Goal: Task Accomplishment & Management: Use online tool/utility

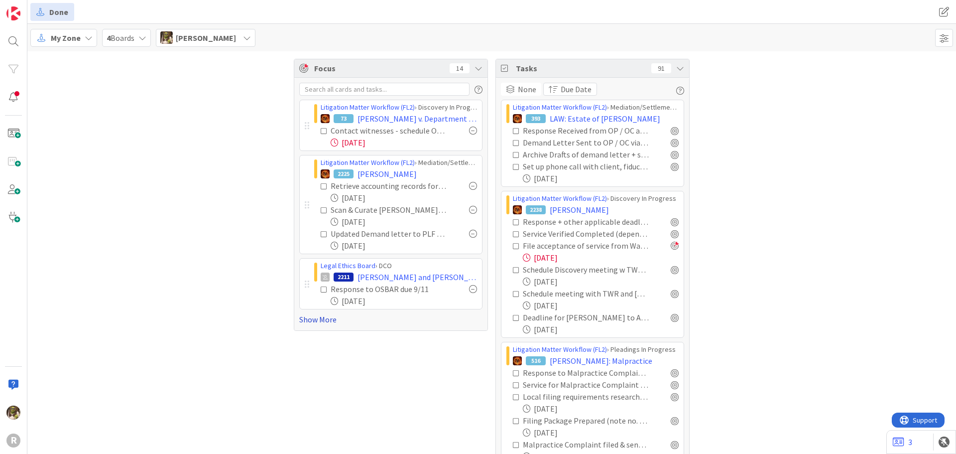
click at [326, 317] on link "Show More" at bounding box center [390, 319] width 183 height 12
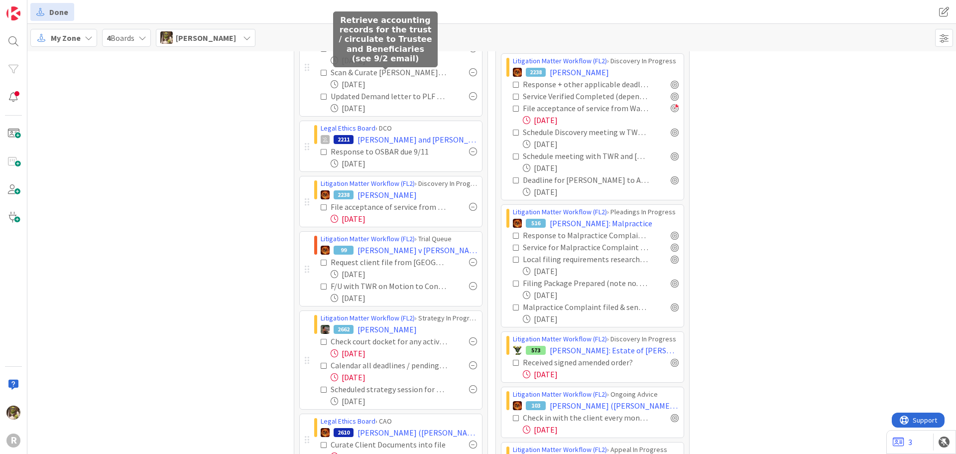
scroll to position [149, 0]
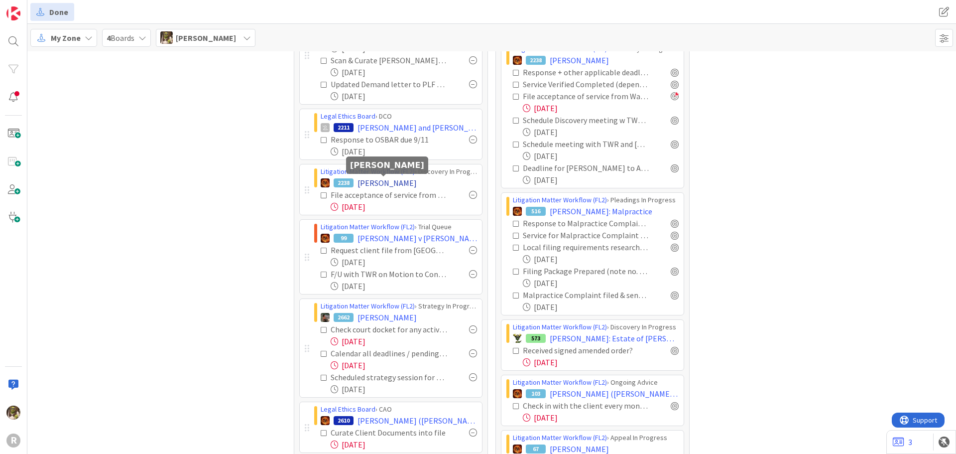
click at [384, 183] on span "[PERSON_NAME]" at bounding box center [386, 183] width 59 height 12
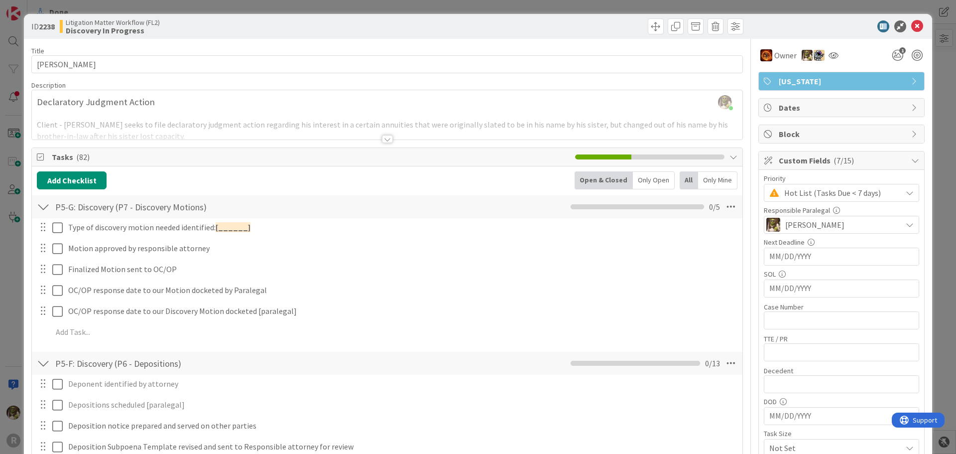
click at [43, 209] on div at bounding box center [43, 207] width 13 height 18
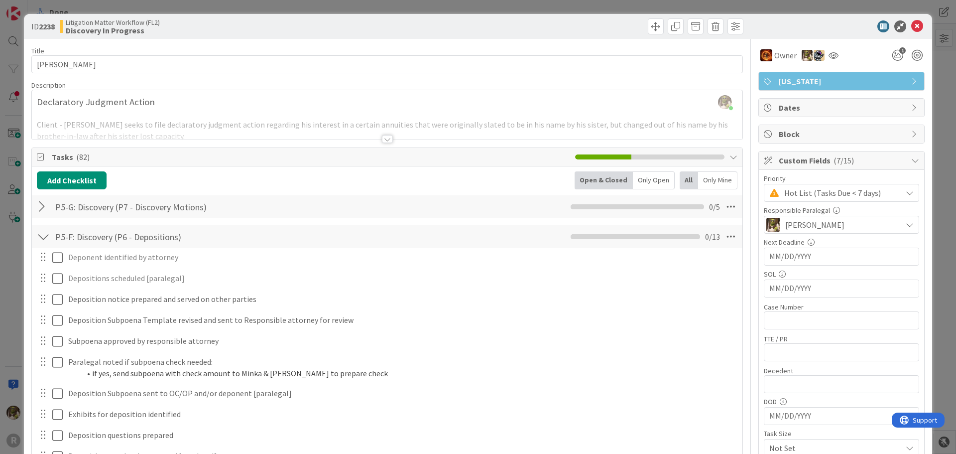
click at [43, 209] on div at bounding box center [43, 207] width 13 height 18
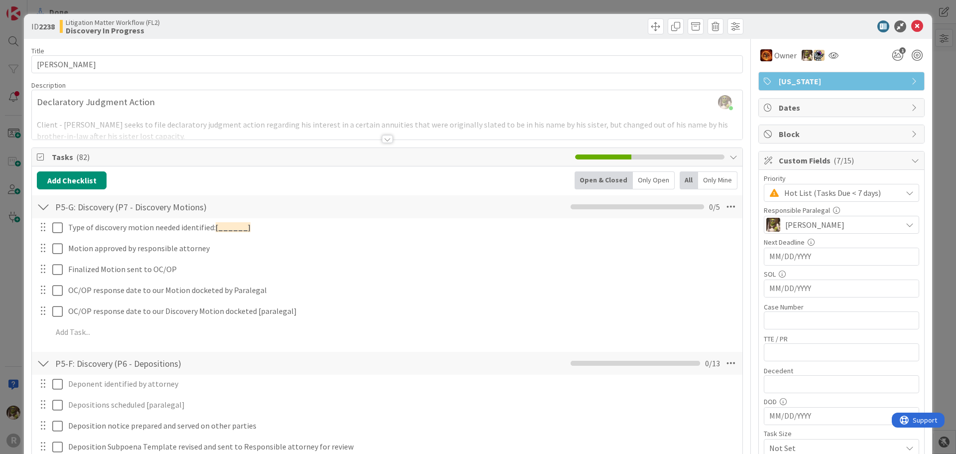
click at [45, 207] on div at bounding box center [43, 207] width 13 height 18
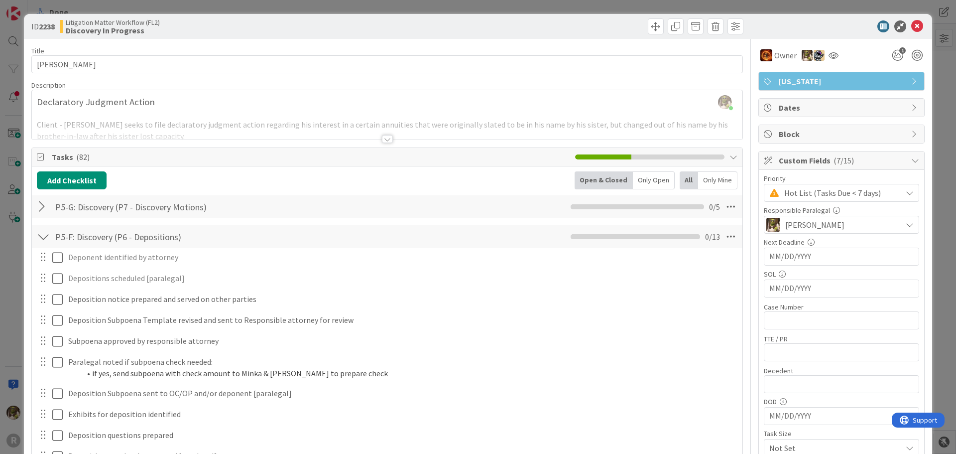
click at [41, 234] on div at bounding box center [43, 237] width 13 height 18
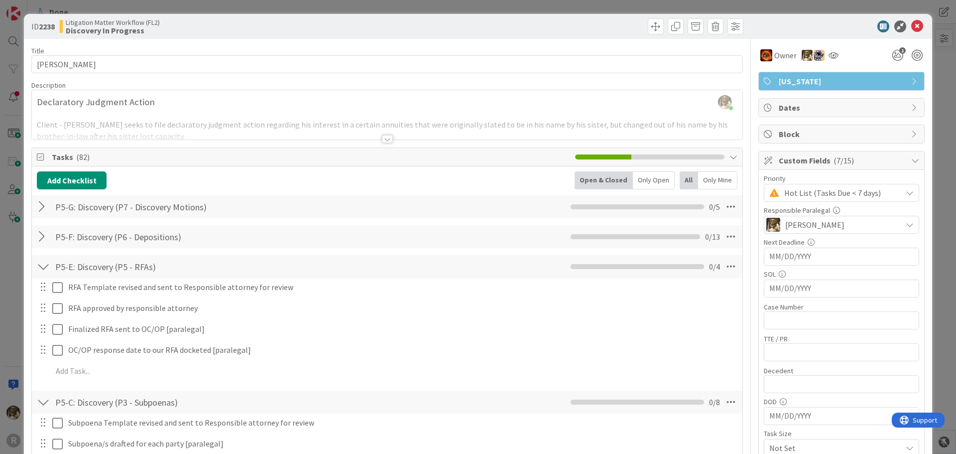
scroll to position [199, 0]
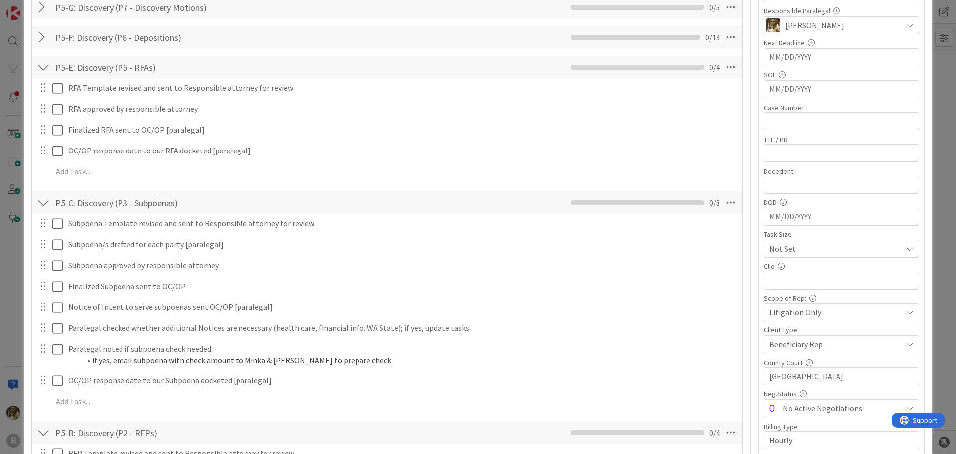
click at [45, 77] on div "P5-E: Discovery (P5 - RFAs) Checklist Name 27 / 64 P5-E: Discovery (P5 - RFAs) …" at bounding box center [387, 67] width 710 height 23
click at [41, 202] on div at bounding box center [43, 203] width 13 height 18
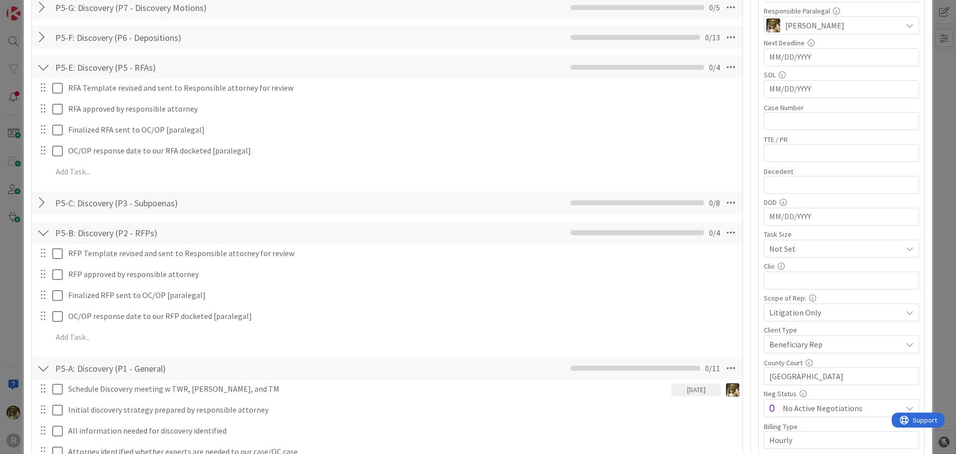
click at [45, 68] on div at bounding box center [43, 67] width 13 height 18
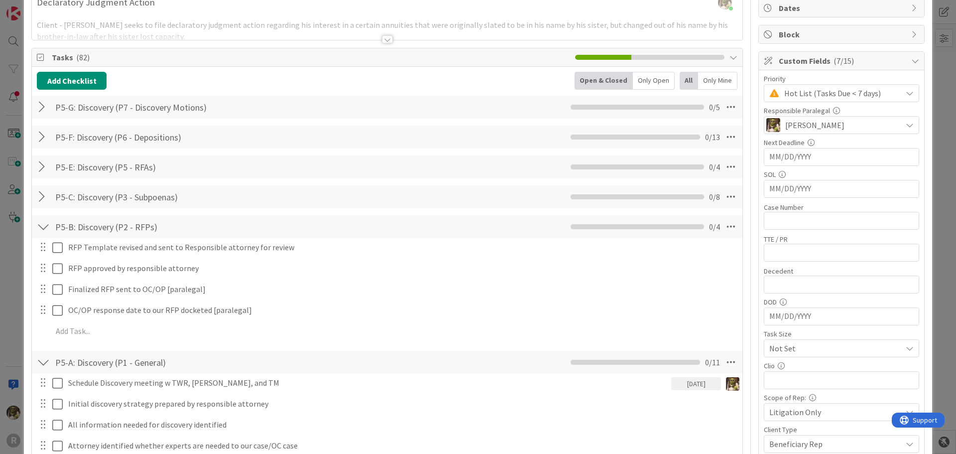
scroll to position [0, 0]
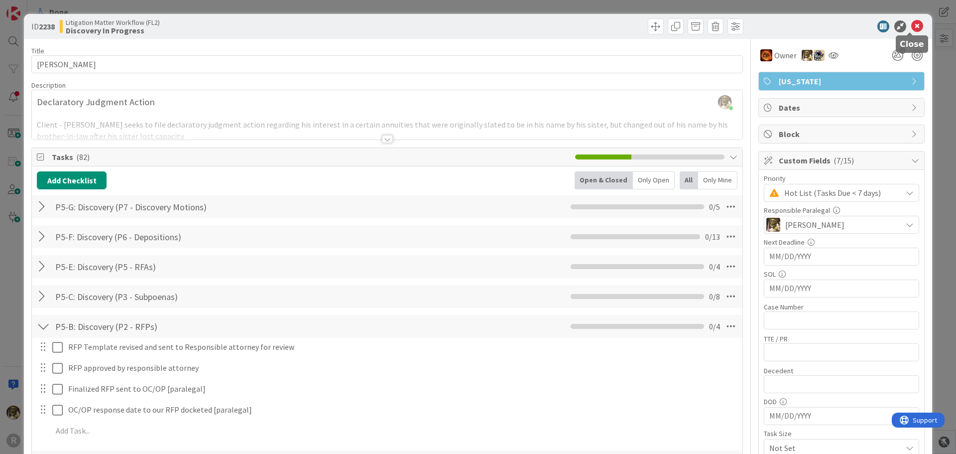
click at [911, 31] on icon at bounding box center [917, 26] width 12 height 12
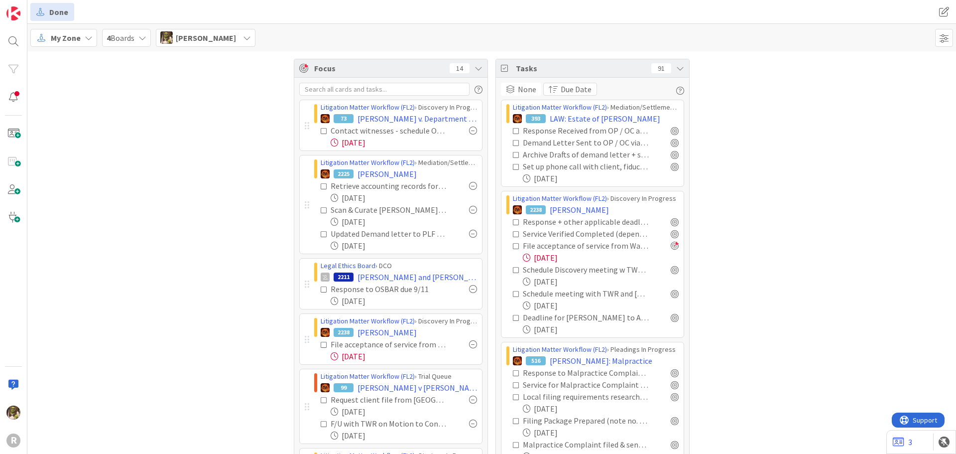
click at [513, 269] on icon at bounding box center [516, 269] width 7 height 7
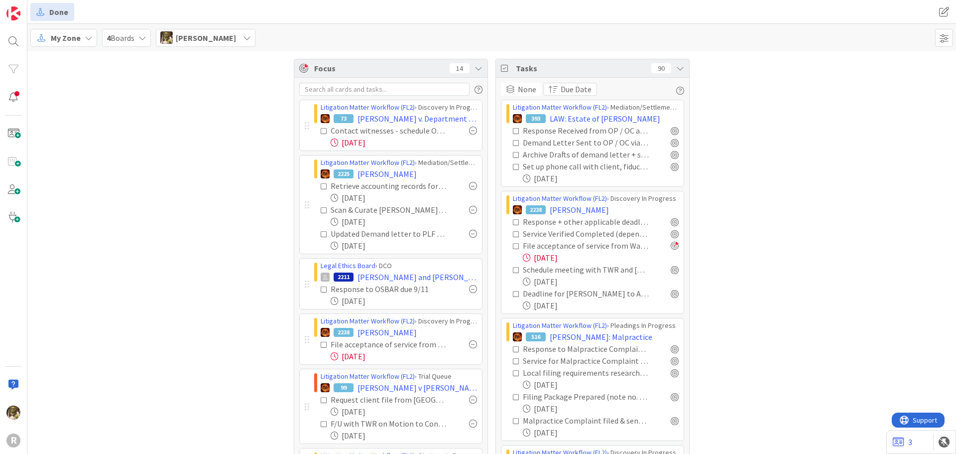
click at [514, 270] on icon at bounding box center [516, 269] width 7 height 7
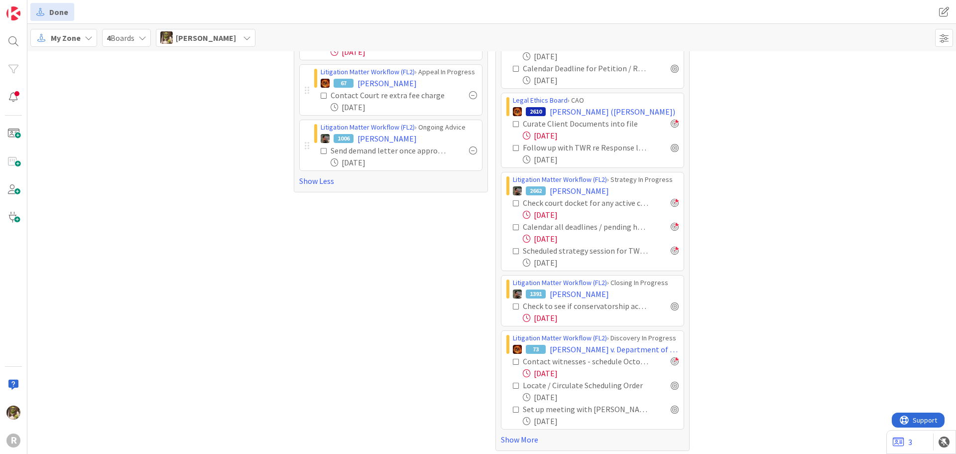
scroll to position [546, 0]
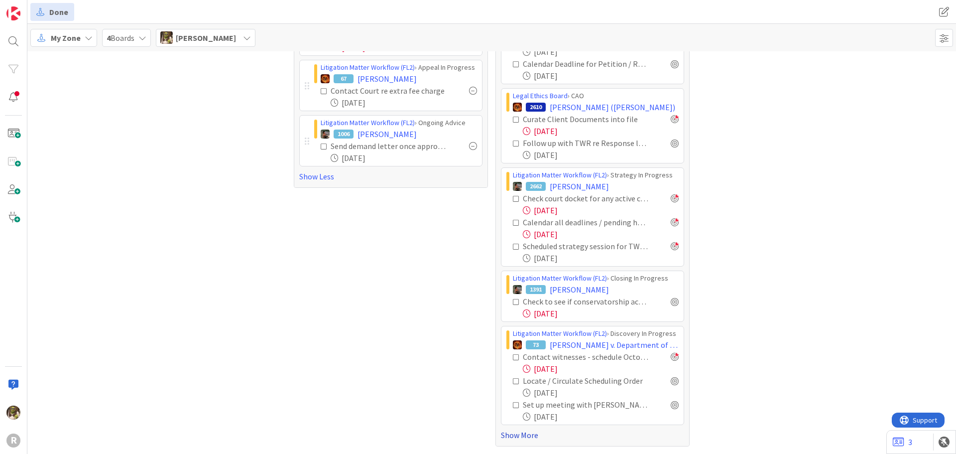
click at [530, 438] on link "Show More" at bounding box center [592, 435] width 183 height 12
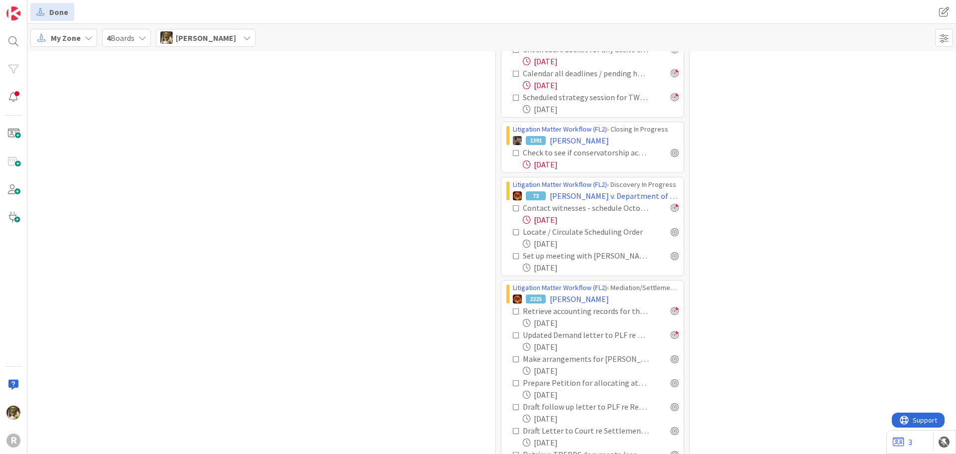
scroll to position [696, 0]
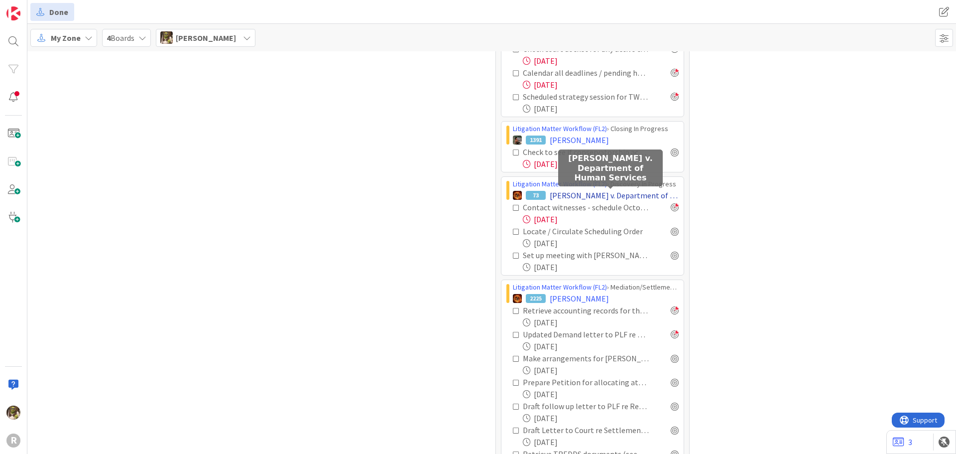
click at [638, 193] on span "[PERSON_NAME] v. Department of Human Services" at bounding box center [614, 195] width 129 height 12
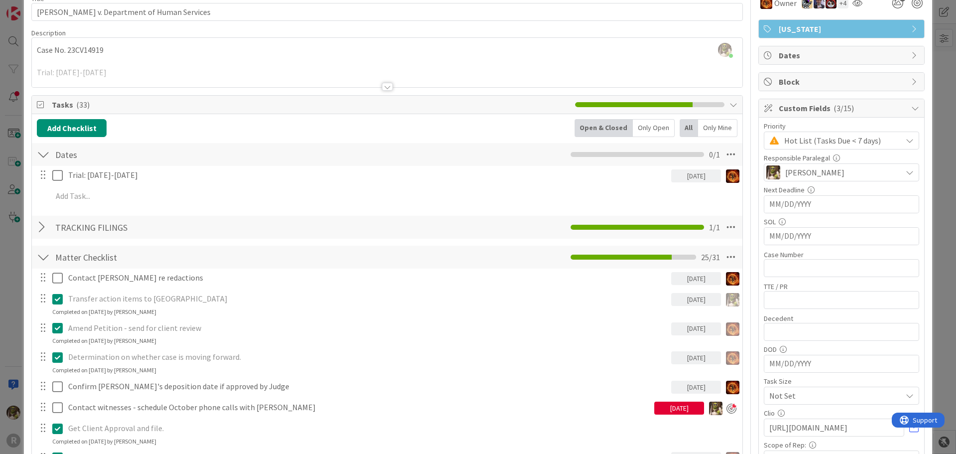
scroll to position [149, 0]
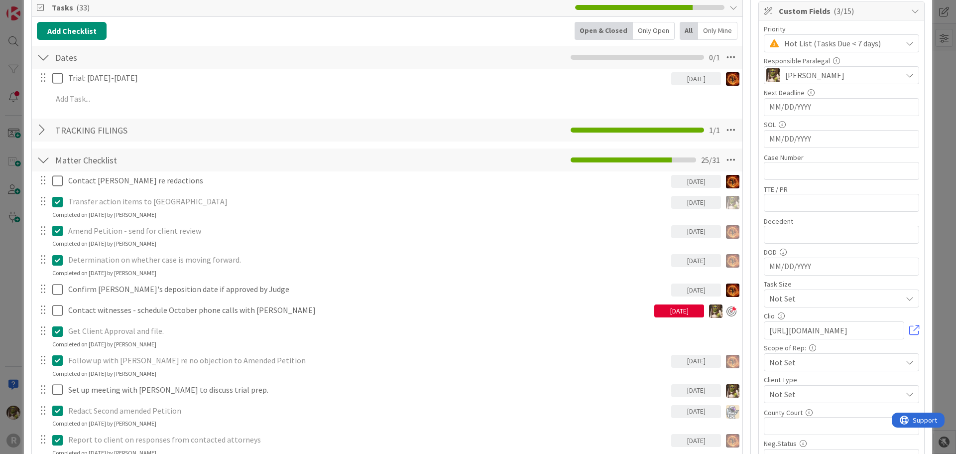
click at [633, 30] on div "Only Open" at bounding box center [654, 31] width 42 height 18
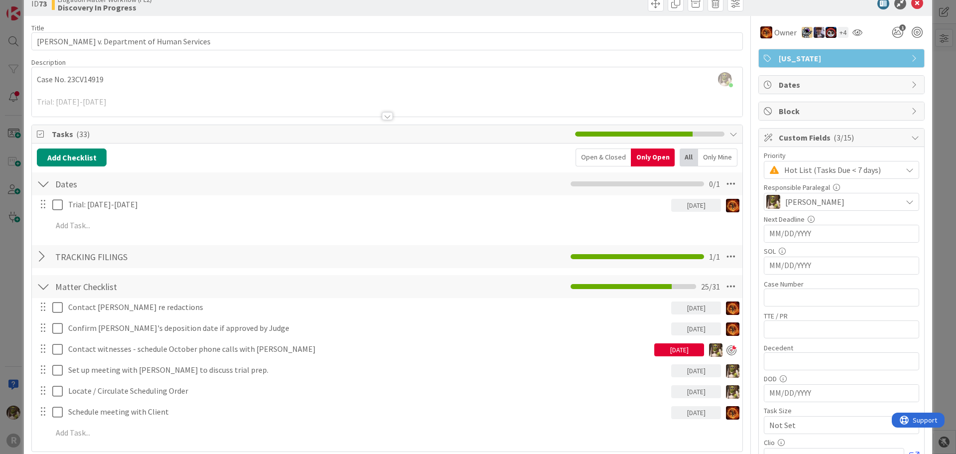
scroll to position [0, 0]
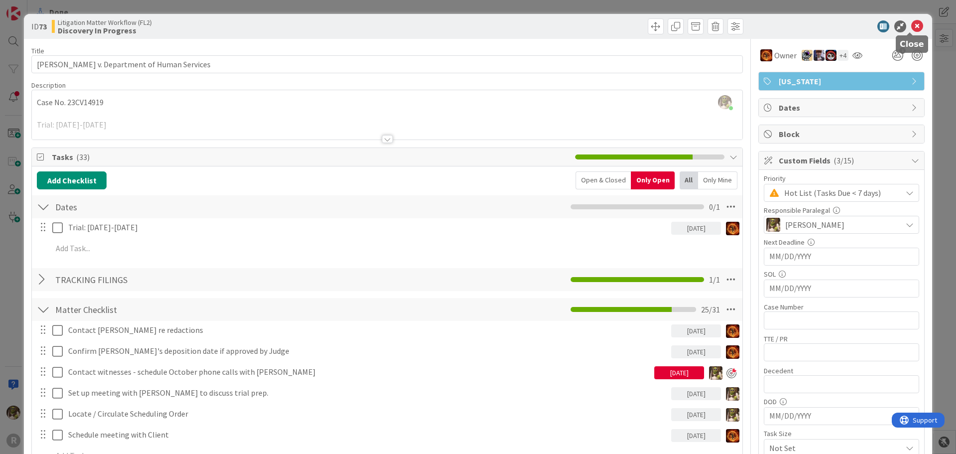
click at [911, 25] on icon at bounding box center [917, 26] width 12 height 12
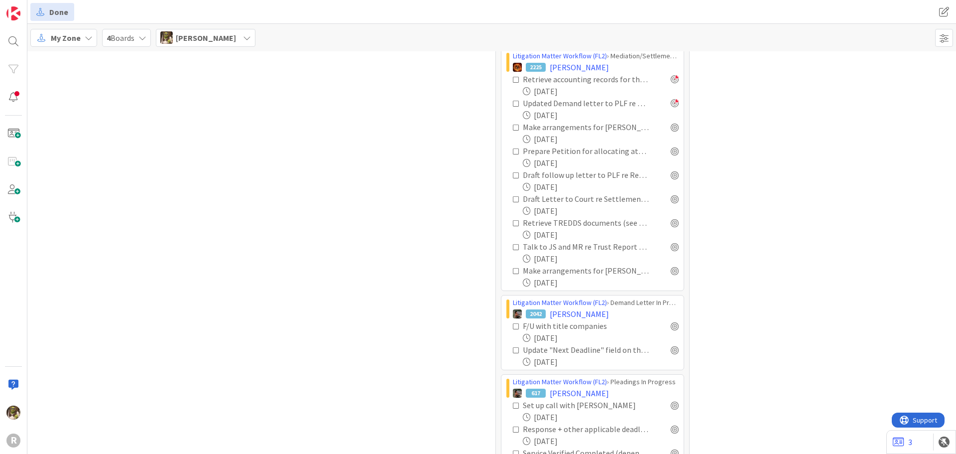
scroll to position [946, 0]
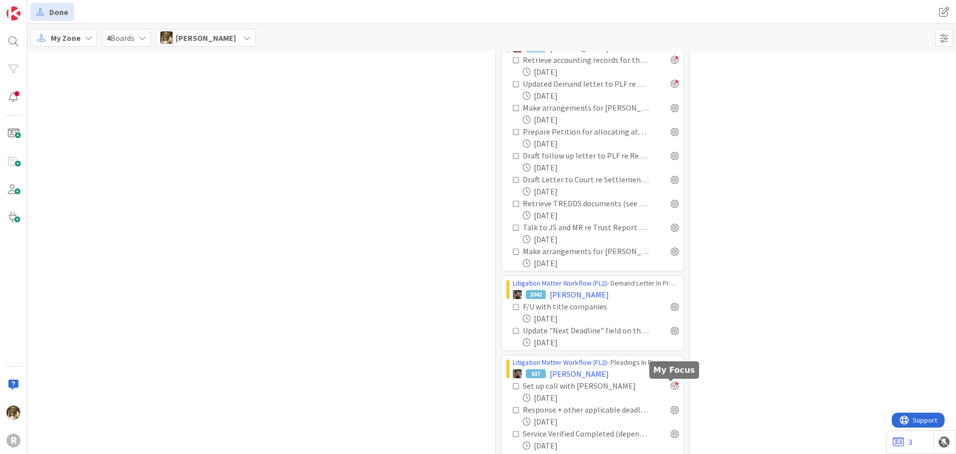
click at [673, 386] on div at bounding box center [675, 385] width 8 height 8
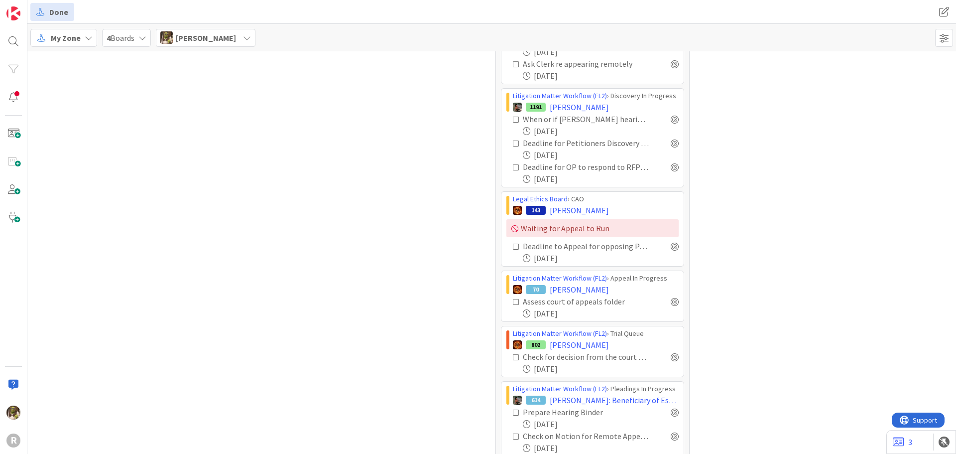
scroll to position [1593, 0]
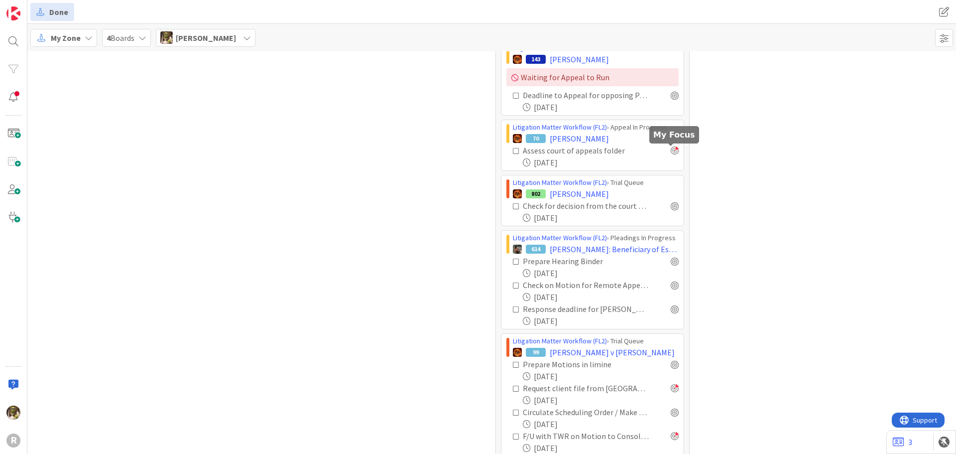
click at [671, 148] on div at bounding box center [675, 150] width 8 height 8
click at [672, 207] on div at bounding box center [675, 206] width 8 height 8
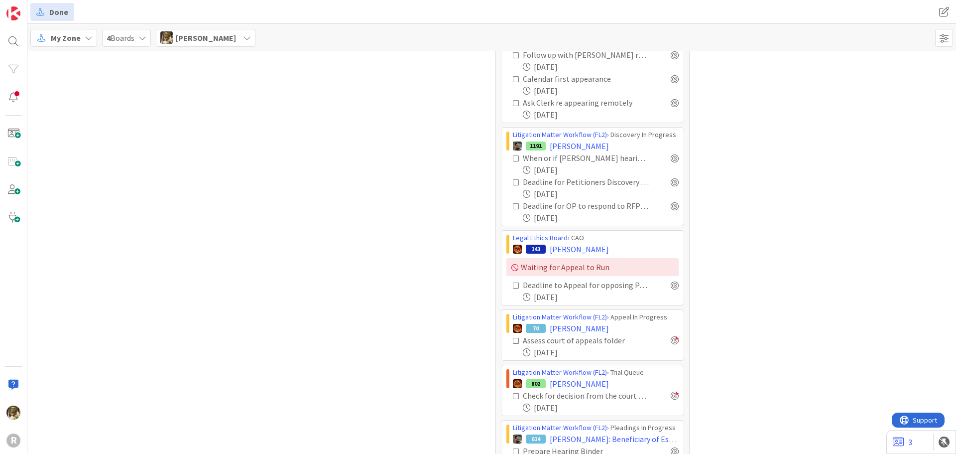
scroll to position [1379, 0]
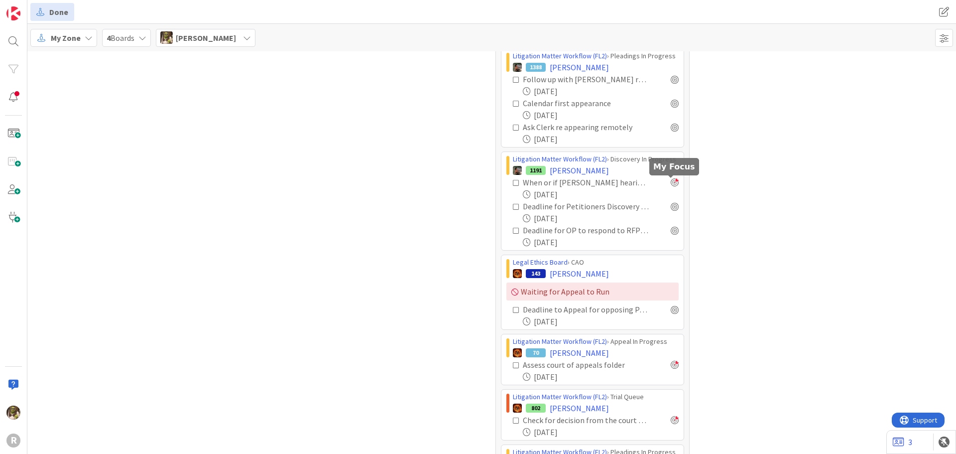
click at [673, 184] on div at bounding box center [675, 182] width 8 height 8
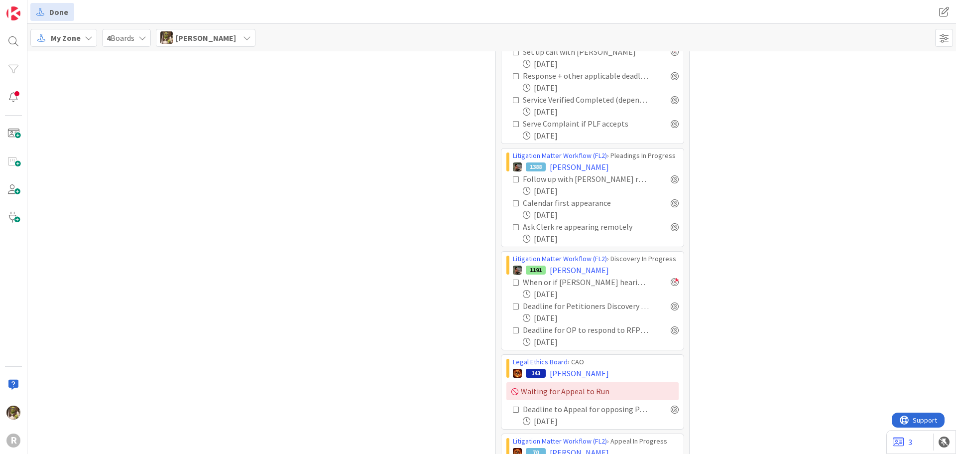
scroll to position [1230, 0]
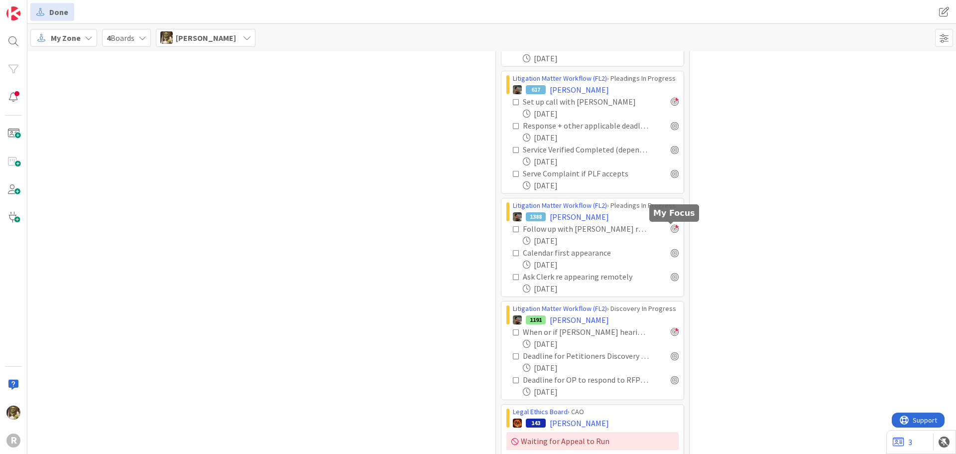
click at [671, 230] on div at bounding box center [675, 229] width 8 height 8
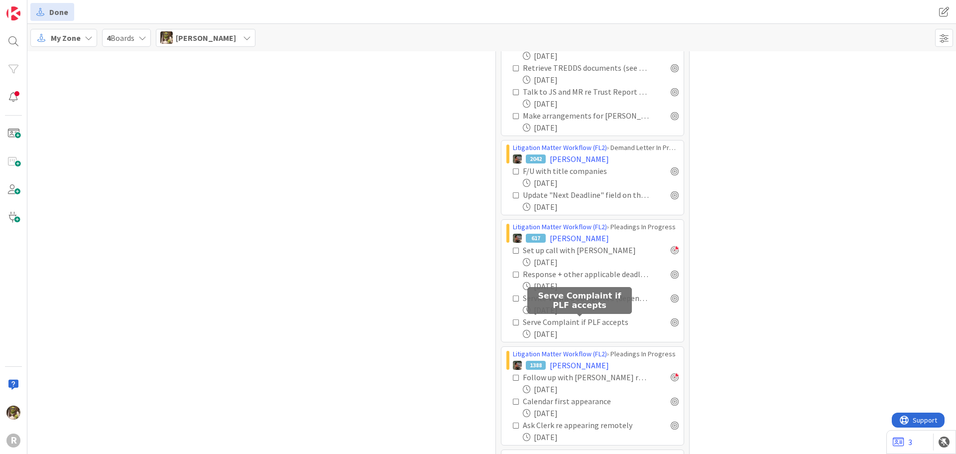
scroll to position [1080, 0]
click at [677, 171] on div "Litigation Matter Workflow (FL2) › Demand Letter In Progress 2042 [PERSON_NAME]…" at bounding box center [592, 178] width 183 height 75
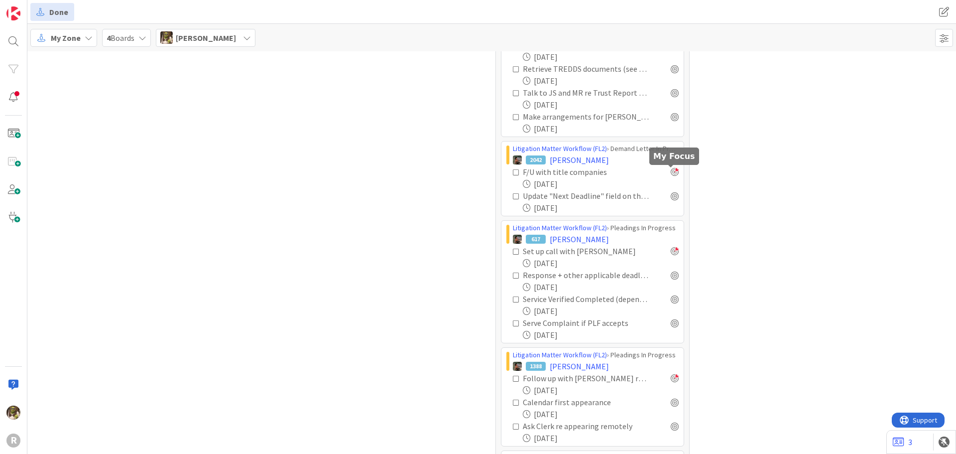
click at [673, 173] on div at bounding box center [675, 172] width 8 height 8
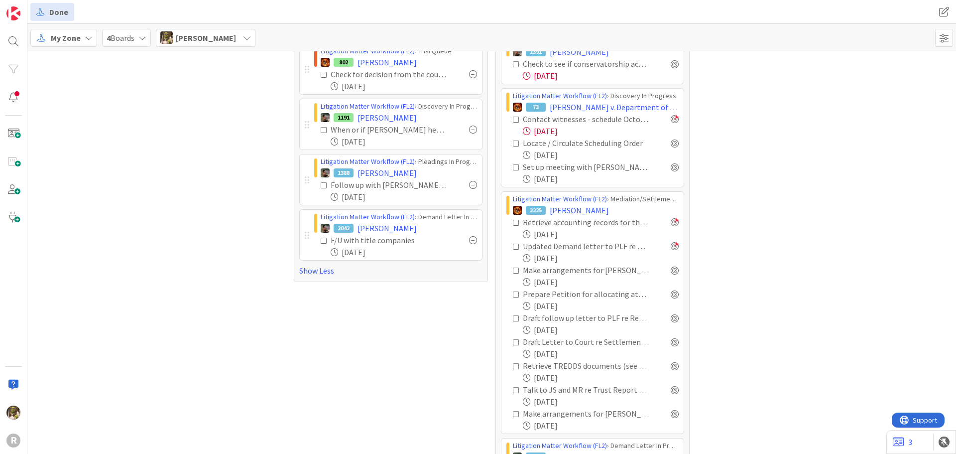
scroll to position [782, 0]
click at [671, 147] on div at bounding box center [675, 145] width 8 height 8
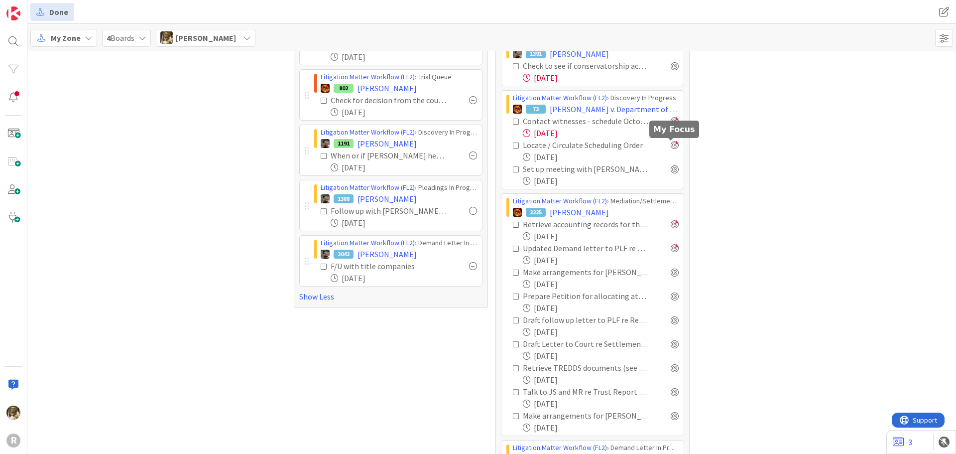
scroll to position [806, 0]
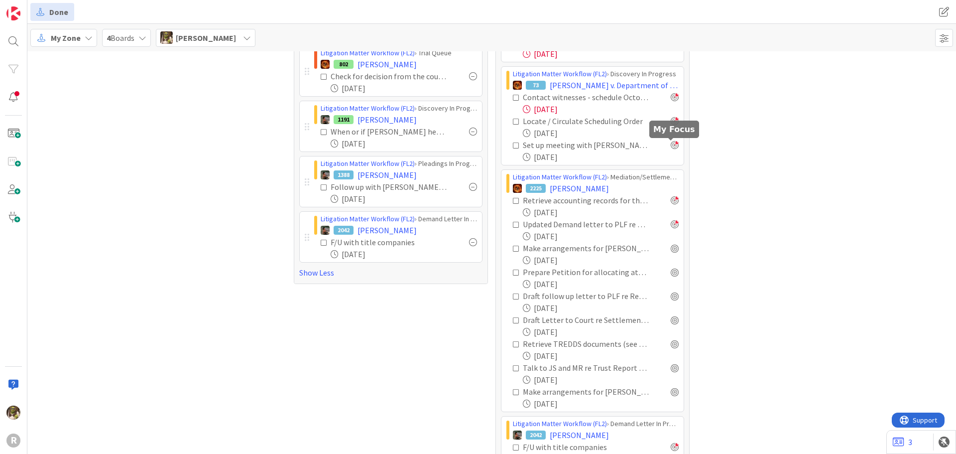
click at [674, 146] on div at bounding box center [675, 145] width 8 height 8
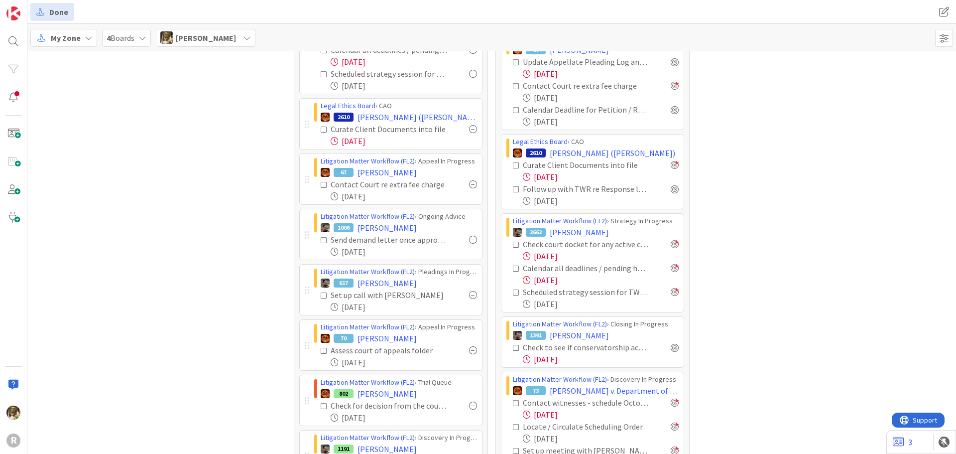
scroll to position [481, 0]
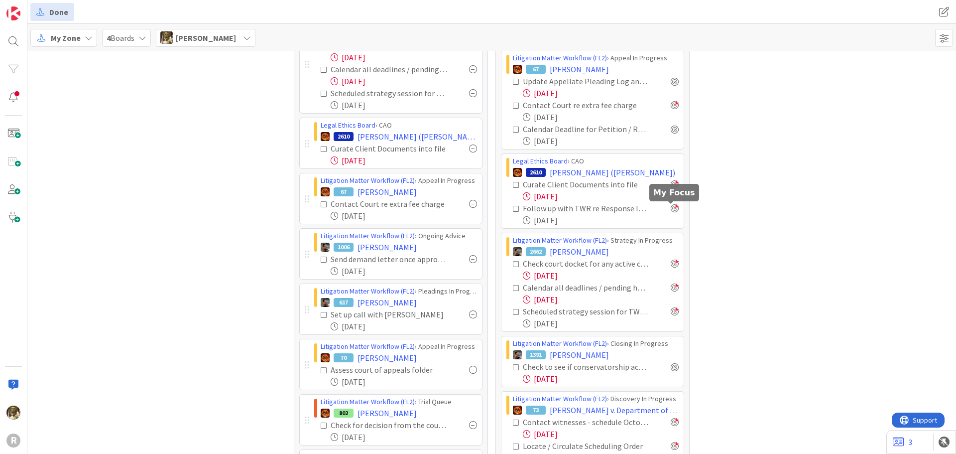
click at [671, 206] on div at bounding box center [675, 208] width 8 height 8
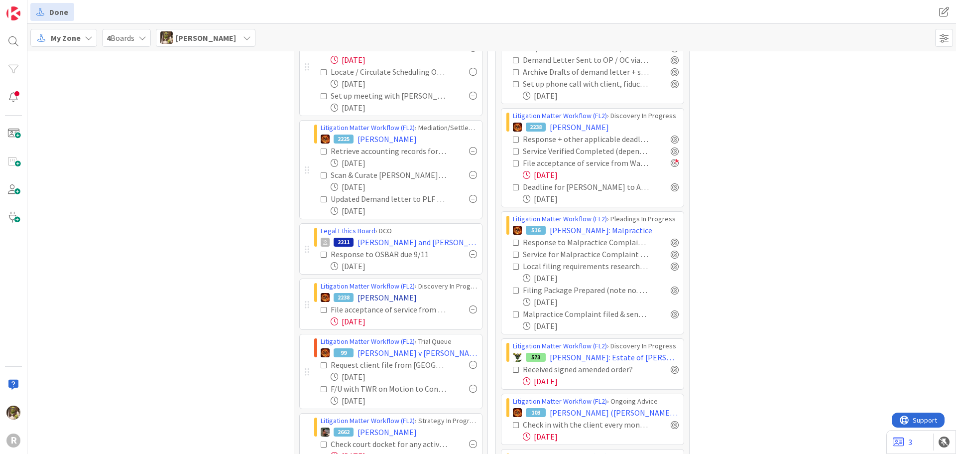
scroll to position [100, 0]
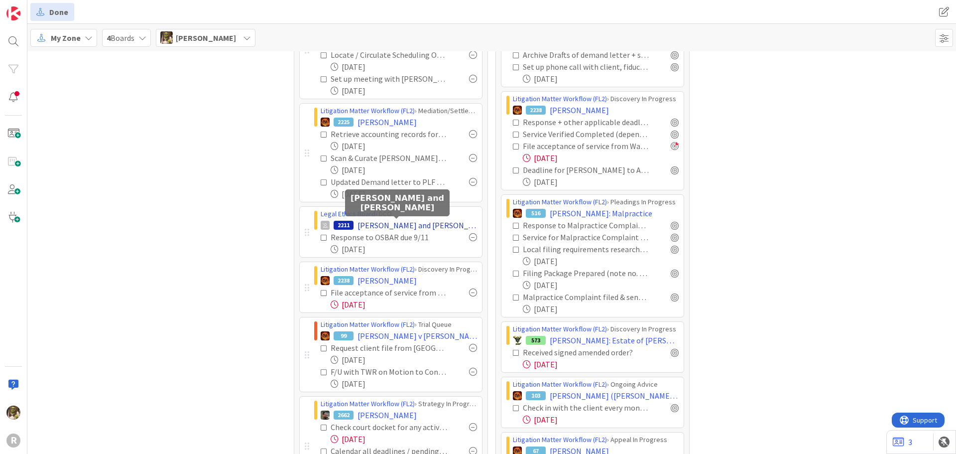
click at [406, 224] on span "[PERSON_NAME] and [PERSON_NAME]" at bounding box center [416, 225] width 119 height 12
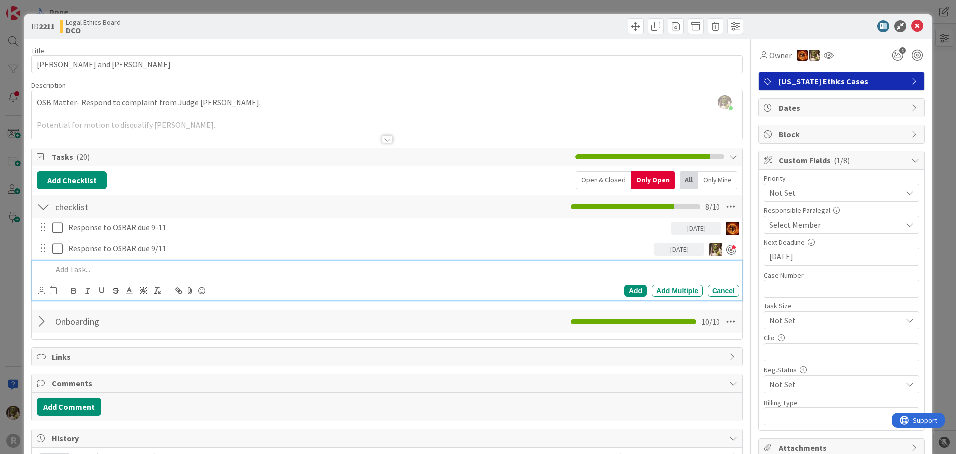
click at [105, 264] on p at bounding box center [393, 268] width 683 height 11
click at [106, 269] on p "Draft letter for extention" at bounding box center [393, 268] width 683 height 11
click at [41, 291] on icon at bounding box center [41, 289] width 6 height 7
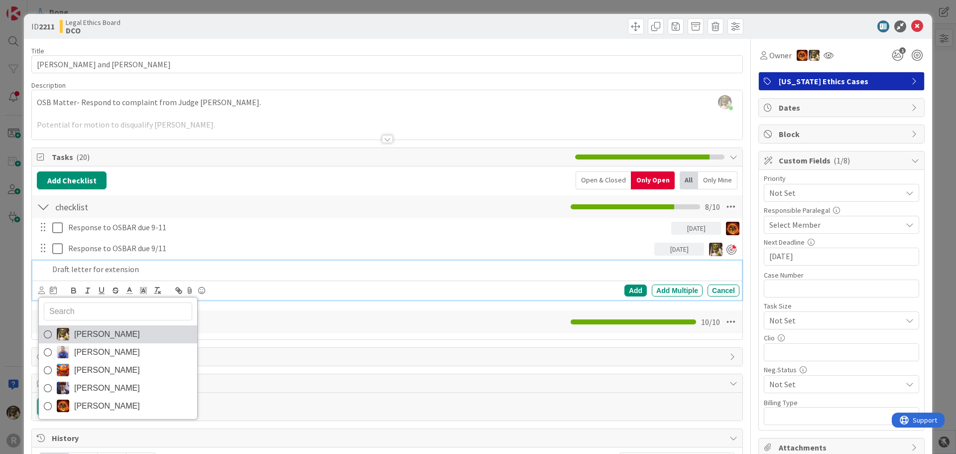
click at [92, 331] on span "[PERSON_NAME]" at bounding box center [107, 334] width 66 height 15
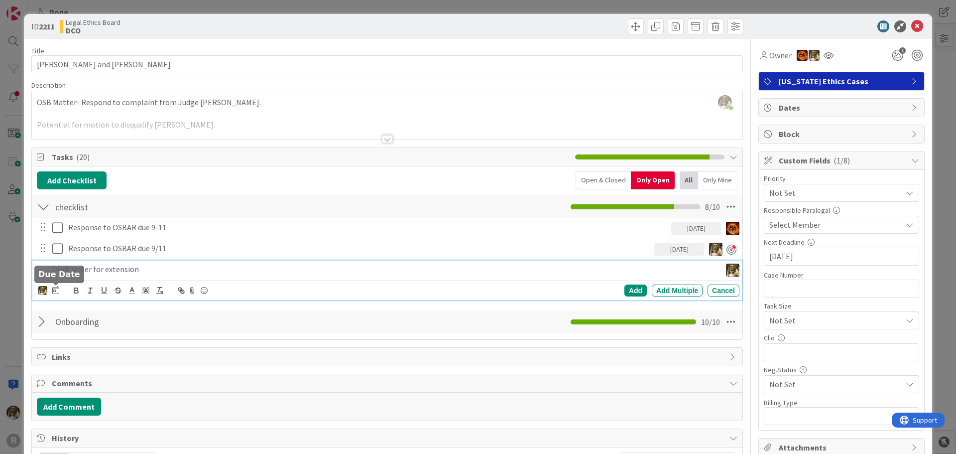
click at [56, 289] on icon at bounding box center [55, 290] width 7 height 8
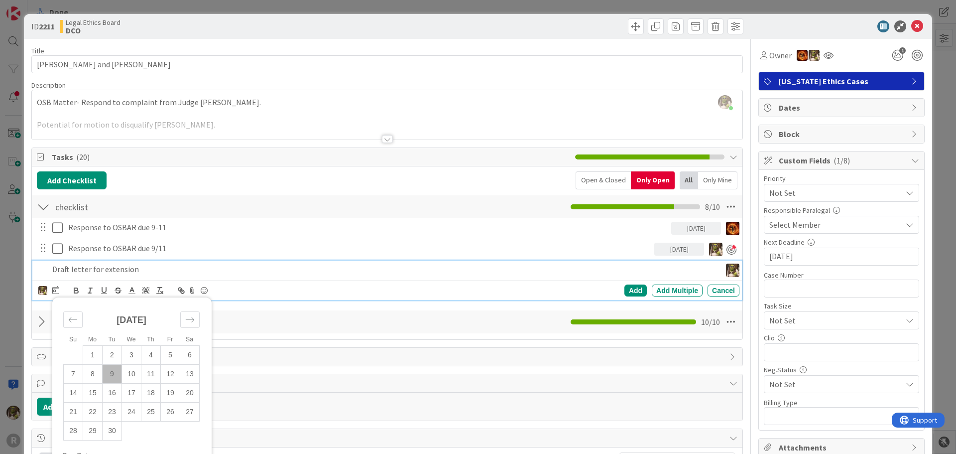
click at [117, 375] on td "9" at bounding box center [112, 373] width 19 height 19
click at [630, 289] on div "Add" at bounding box center [635, 290] width 22 height 12
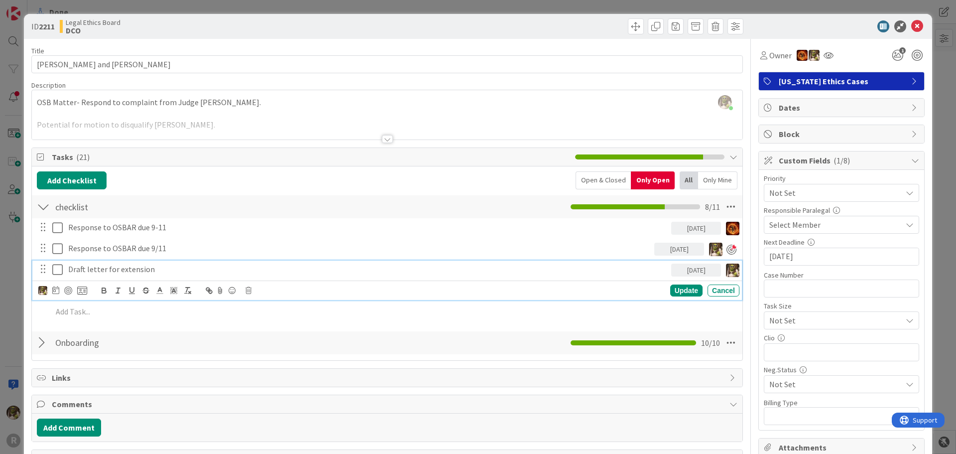
click at [207, 272] on p "Draft letter for extension" at bounding box center [367, 268] width 599 height 11
click at [69, 289] on div at bounding box center [68, 290] width 8 height 8
click at [911, 31] on icon at bounding box center [917, 26] width 12 height 12
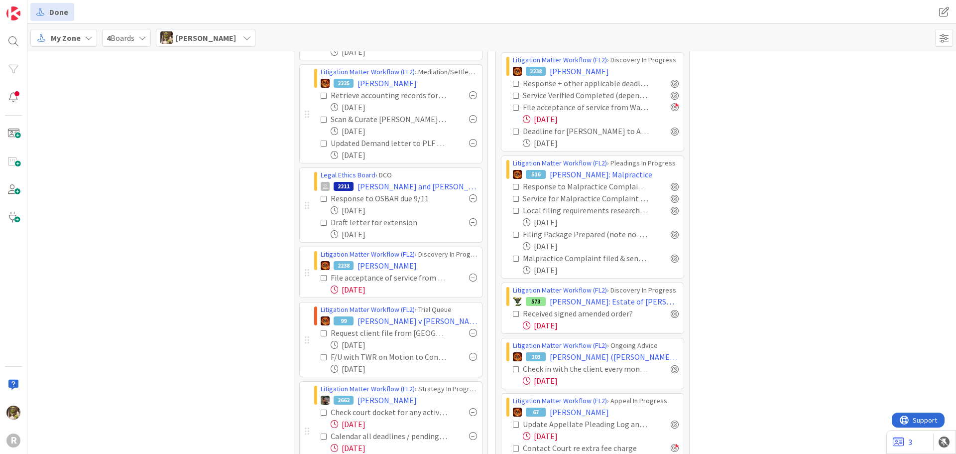
scroll to position [199, 0]
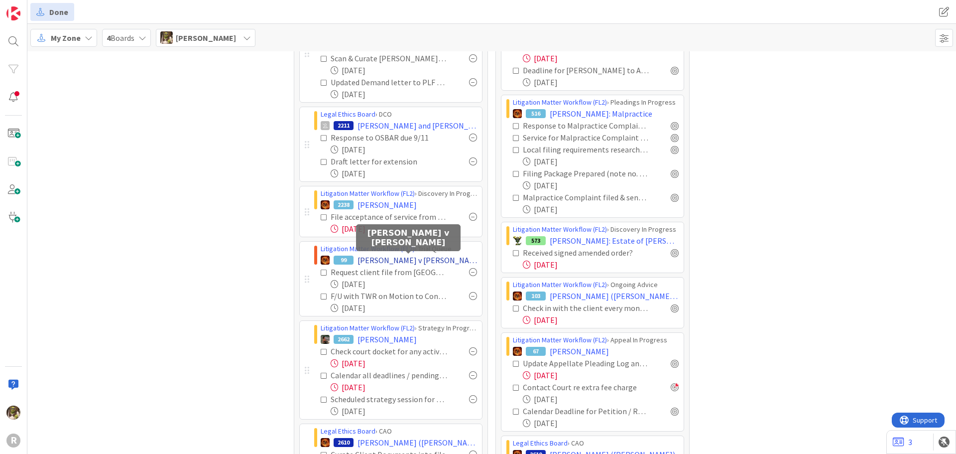
click at [418, 259] on span "[PERSON_NAME] v [PERSON_NAME]" at bounding box center [416, 260] width 119 height 12
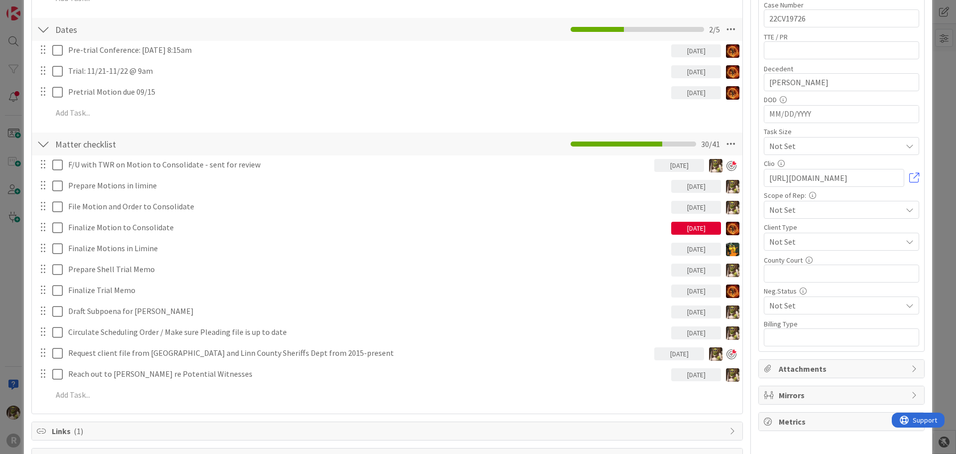
scroll to position [149, 0]
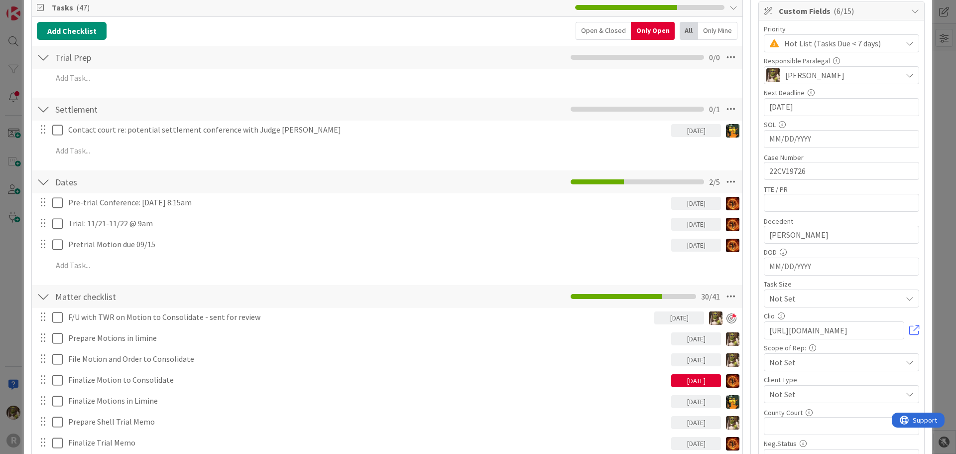
click at [726, 25] on div "Only Mine" at bounding box center [717, 31] width 39 height 18
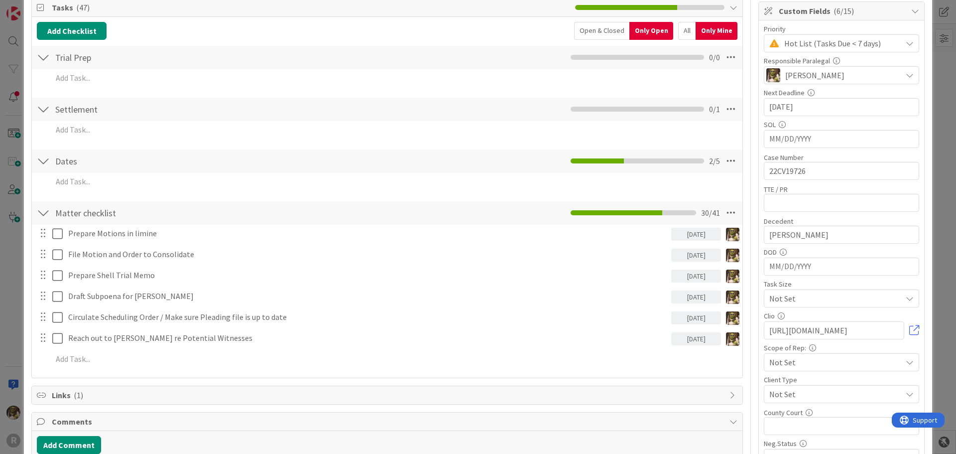
click at [605, 31] on div "Open & Closed" at bounding box center [601, 31] width 55 height 18
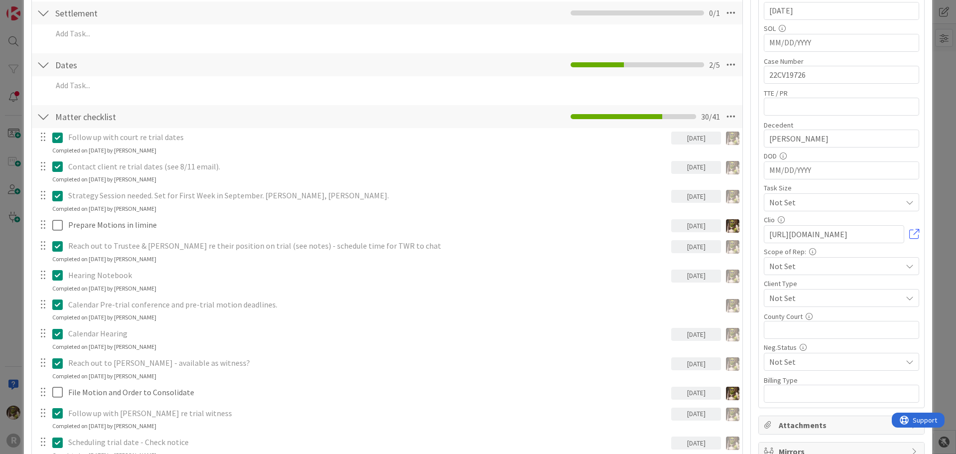
scroll to position [249, 0]
